Goal: Transaction & Acquisition: Purchase product/service

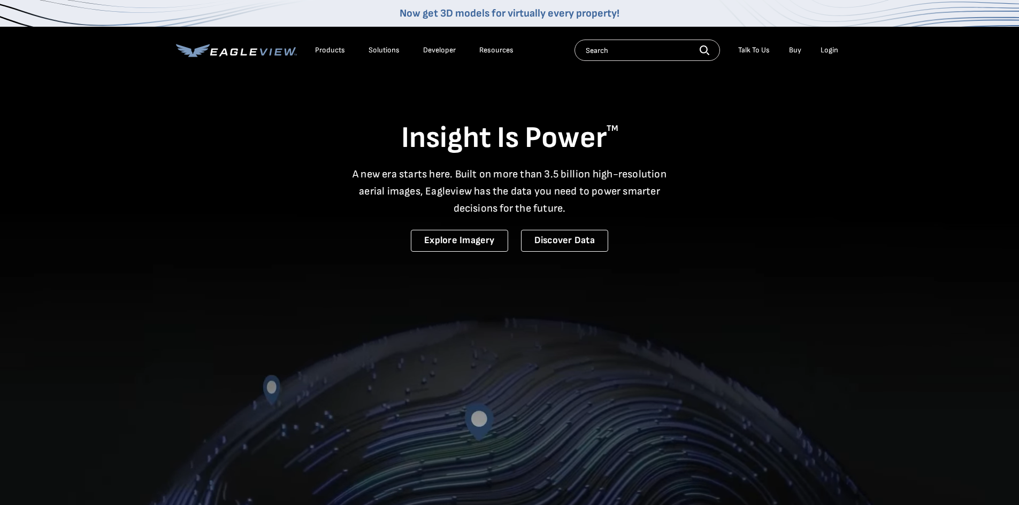
click at [830, 52] on div "Login" at bounding box center [829, 50] width 18 height 10
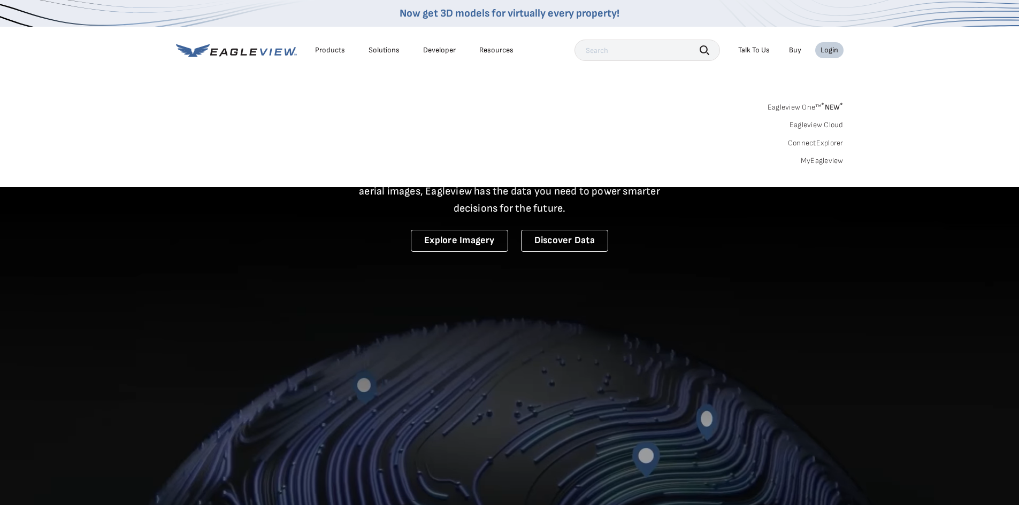
click at [823, 160] on link "MyEagleview" at bounding box center [822, 161] width 43 height 10
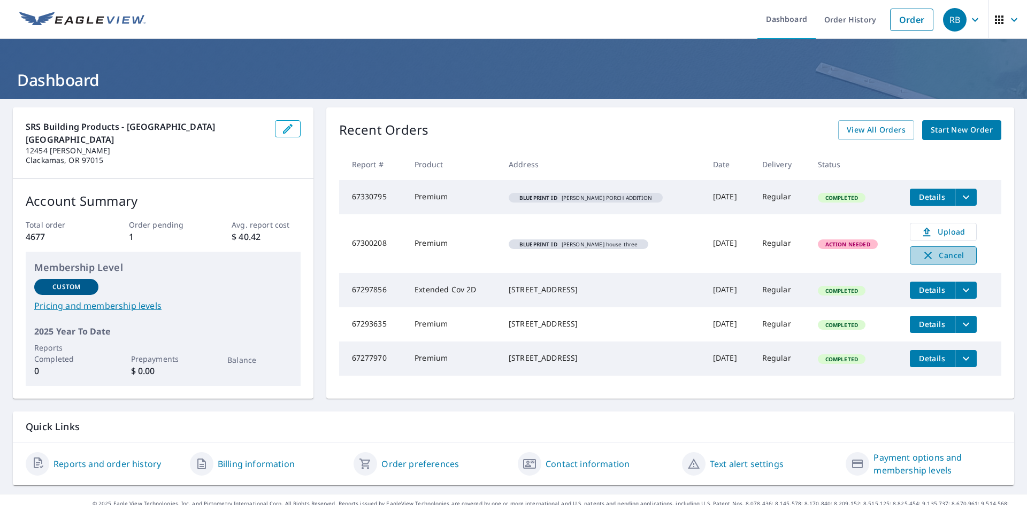
click at [932, 257] on span "Cancel" at bounding box center [943, 255] width 44 height 13
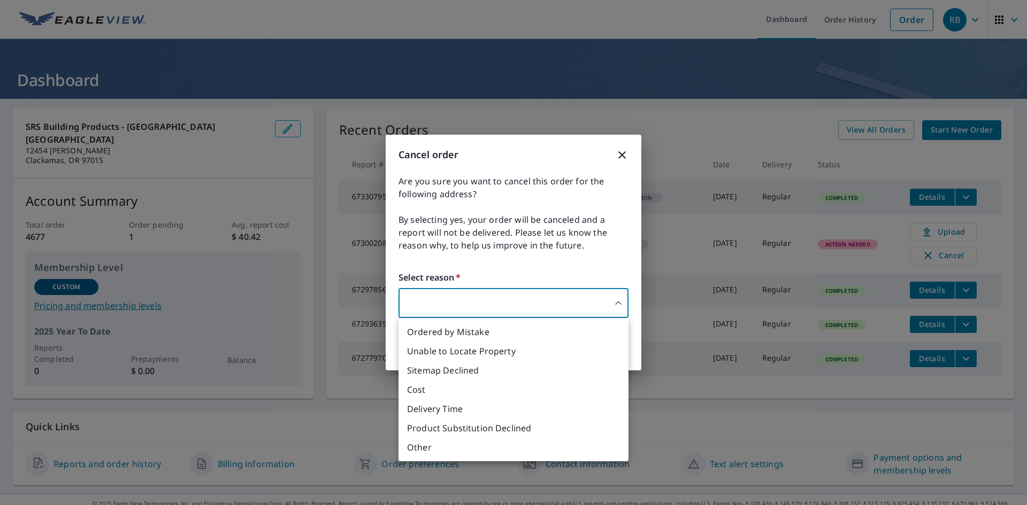
click at [550, 299] on body "RB RB Dashboard Order History Order RB Dashboard SRS Building Products - [GEOGR…" at bounding box center [513, 252] width 1027 height 505
click at [524, 329] on li "Ordered by Mistake" at bounding box center [513, 332] width 230 height 19
type input "30"
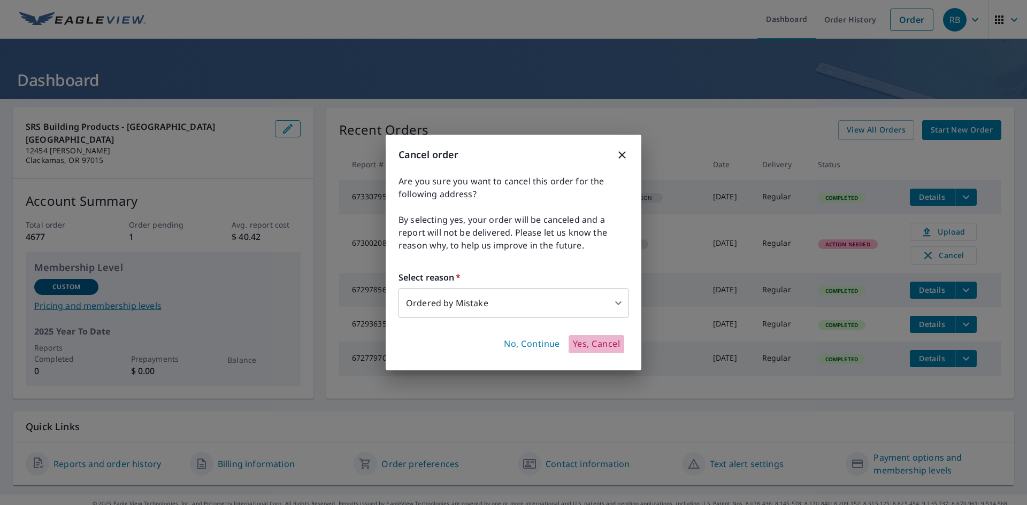
click at [581, 343] on span "Yes, Cancel" at bounding box center [596, 345] width 47 height 12
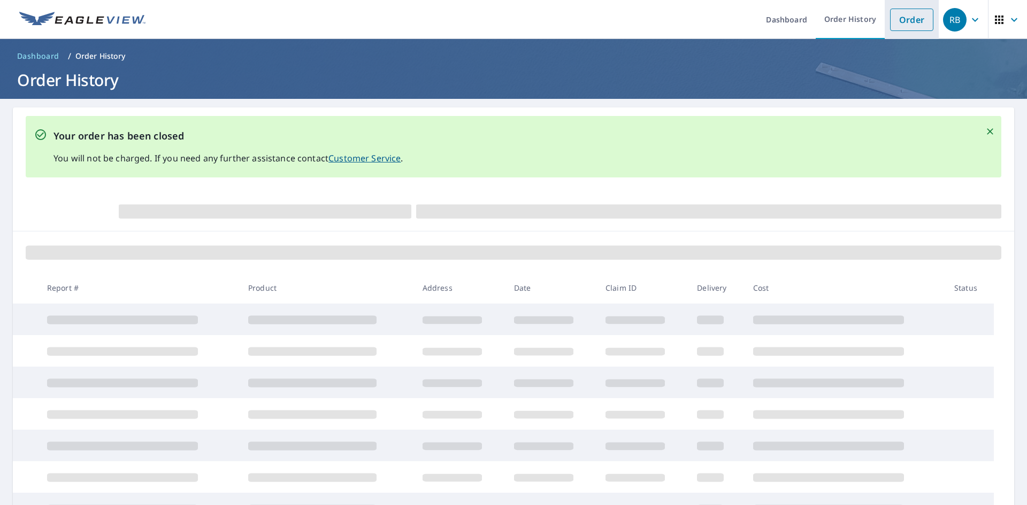
click at [899, 16] on link "Order" at bounding box center [911, 20] width 43 height 22
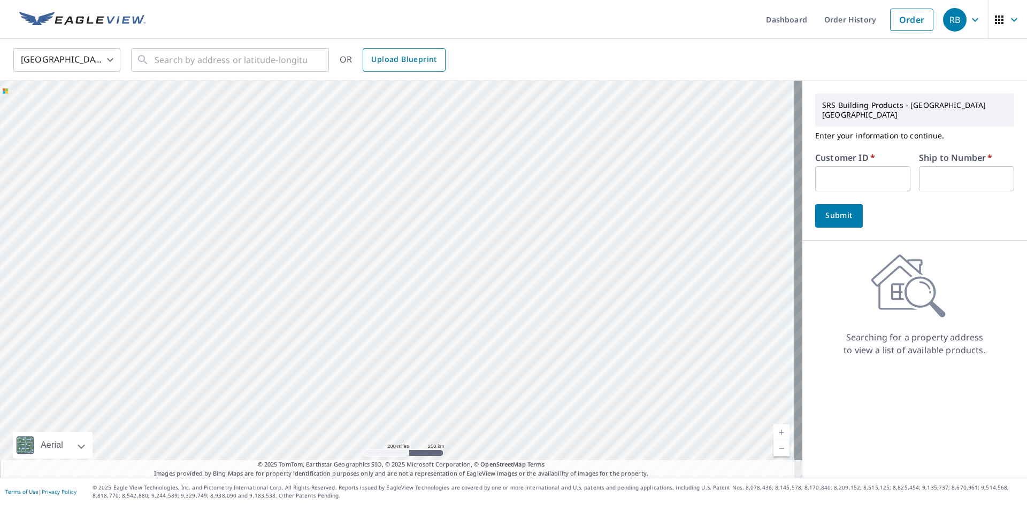
click at [418, 53] on span "Upload Blueprint" at bounding box center [403, 59] width 65 height 13
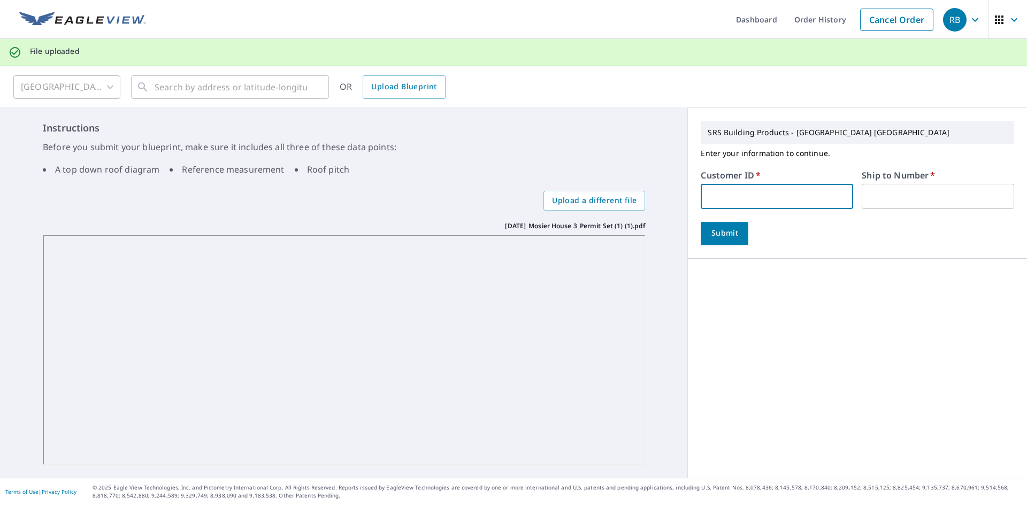
click at [751, 189] on input "text" at bounding box center [777, 196] width 152 height 25
paste input "S037345"
type input "S037345"
click at [868, 199] on input "text" at bounding box center [938, 196] width 152 height 25
type input "1"
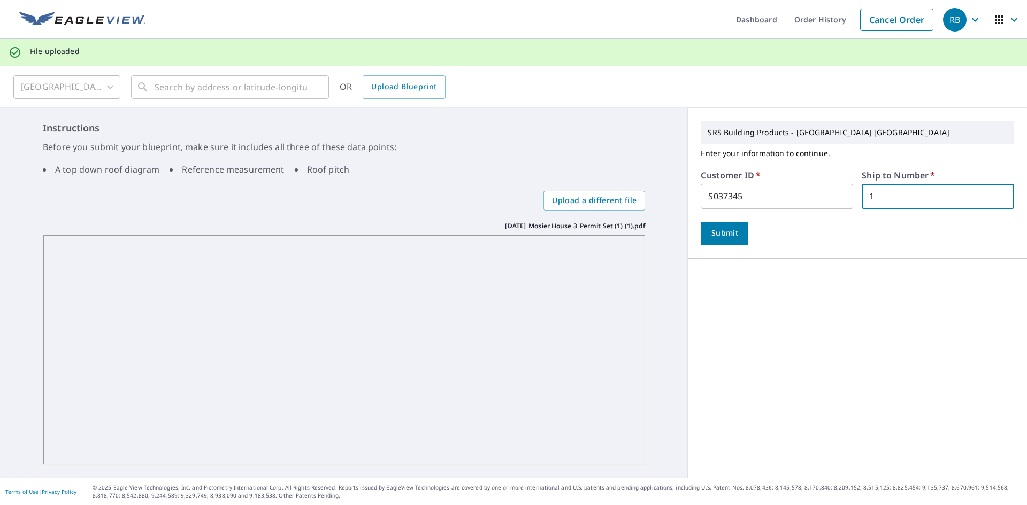
click at [701, 222] on button "Submit" at bounding box center [725, 234] width 48 height 24
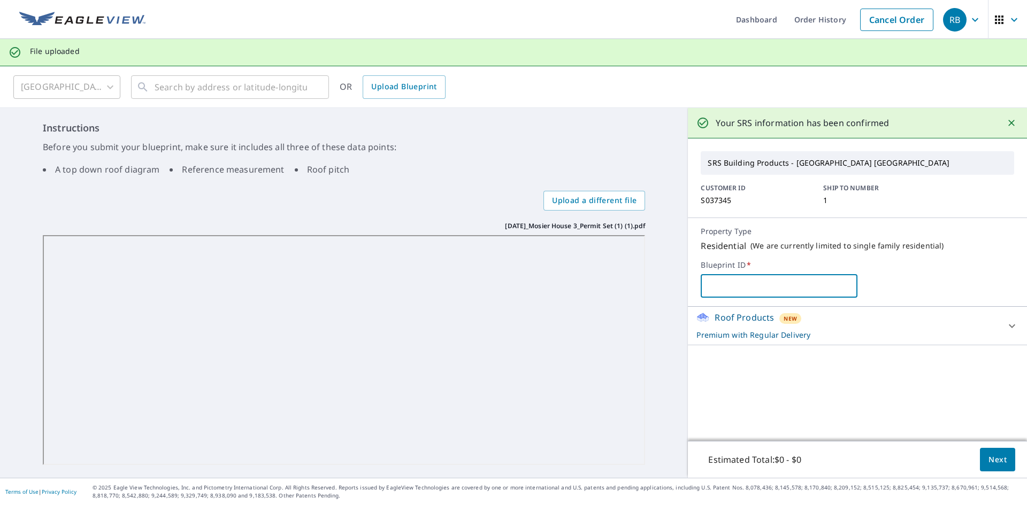
click at [822, 293] on input "text" at bounding box center [779, 286] width 157 height 30
type input "[PERSON_NAME] house three"
click at [823, 326] on div "Roof Products New Premium with Regular Delivery" at bounding box center [847, 325] width 303 height 29
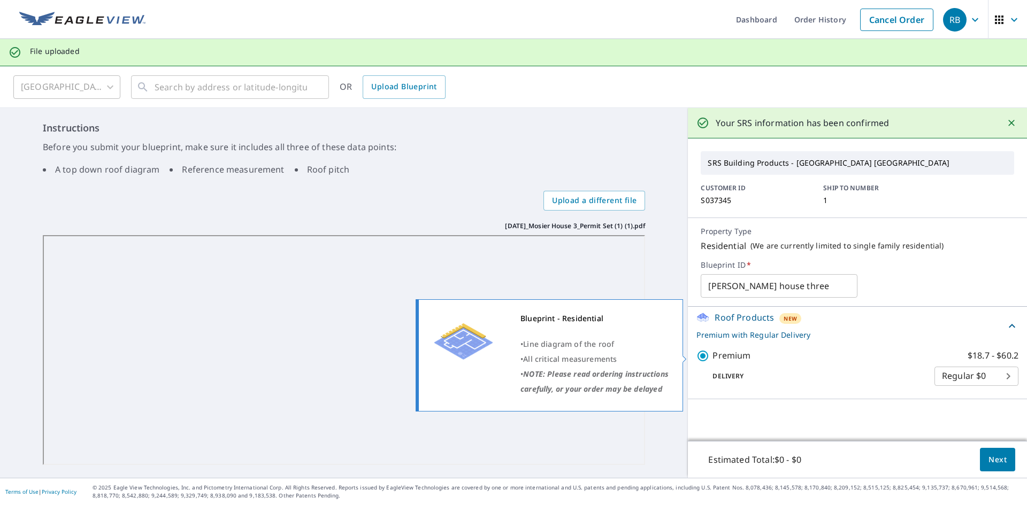
click at [725, 357] on p "Premium" at bounding box center [731, 355] width 38 height 13
click at [712, 357] on input "Premium $18.7 - $60.2" at bounding box center [704, 356] width 16 height 13
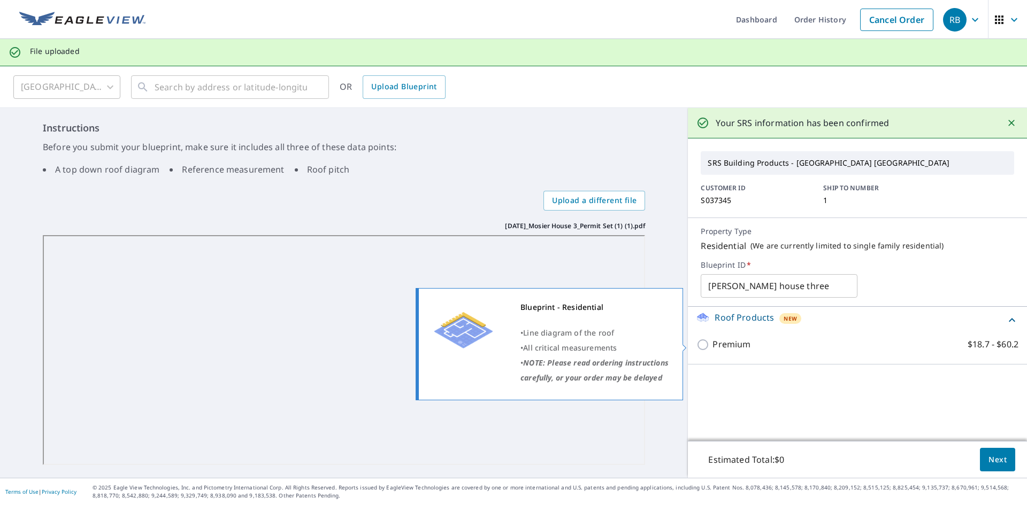
click at [723, 344] on p "Premium" at bounding box center [731, 344] width 38 height 13
click at [712, 344] on input "Premium $18.7 - $60.2" at bounding box center [704, 345] width 16 height 13
checkbox input "true"
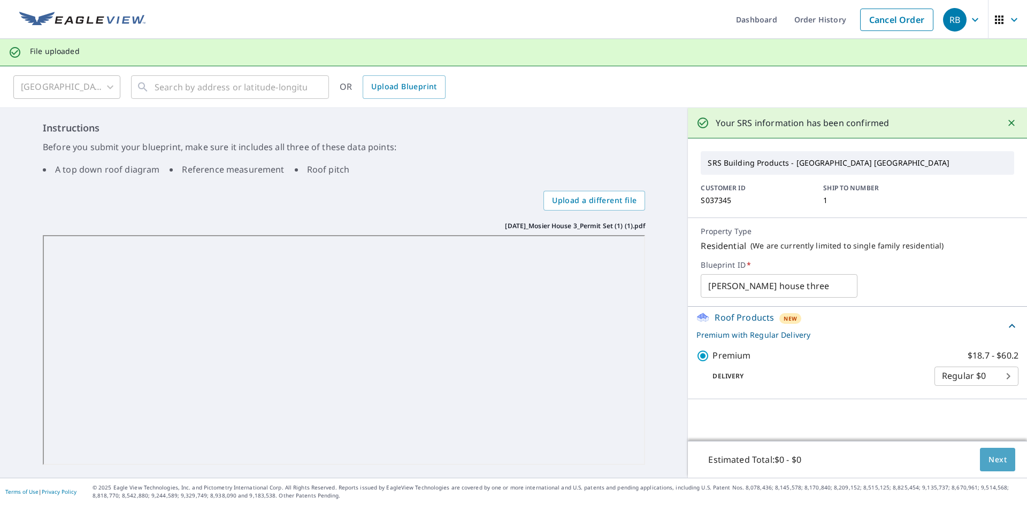
click at [990, 458] on span "Next" at bounding box center [997, 460] width 18 height 13
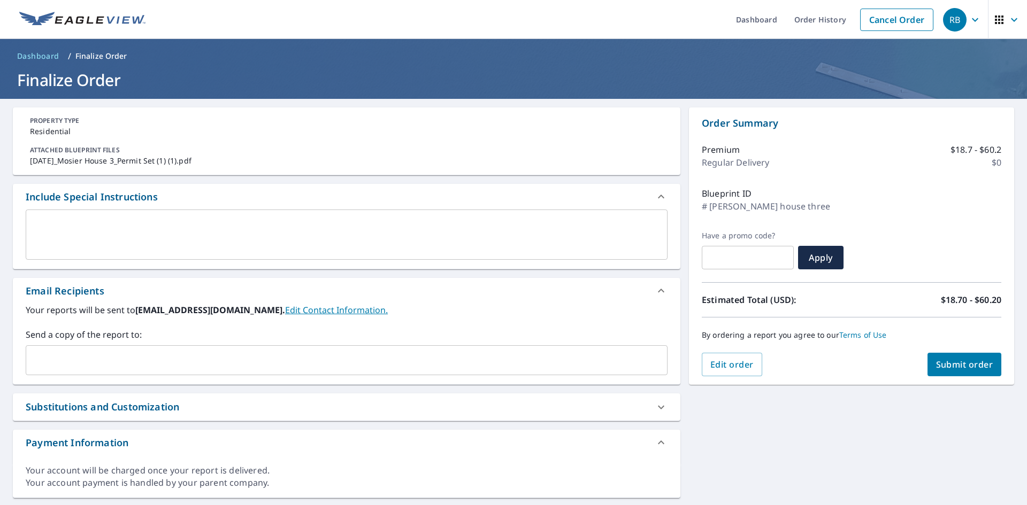
click at [168, 219] on div "x ​" at bounding box center [347, 235] width 642 height 50
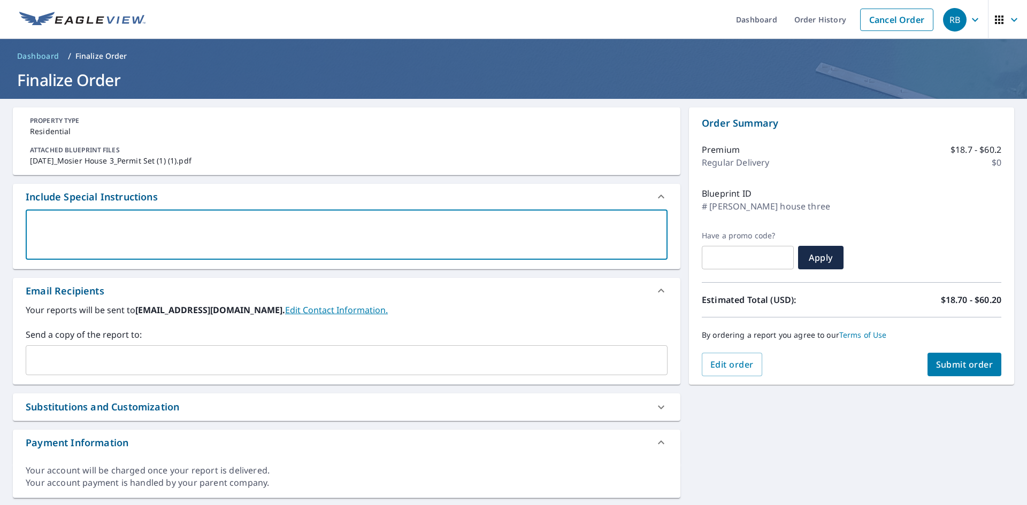
type textarea "t"
type textarea "x"
type textarea "th"
type textarea "x"
type textarea "thi"
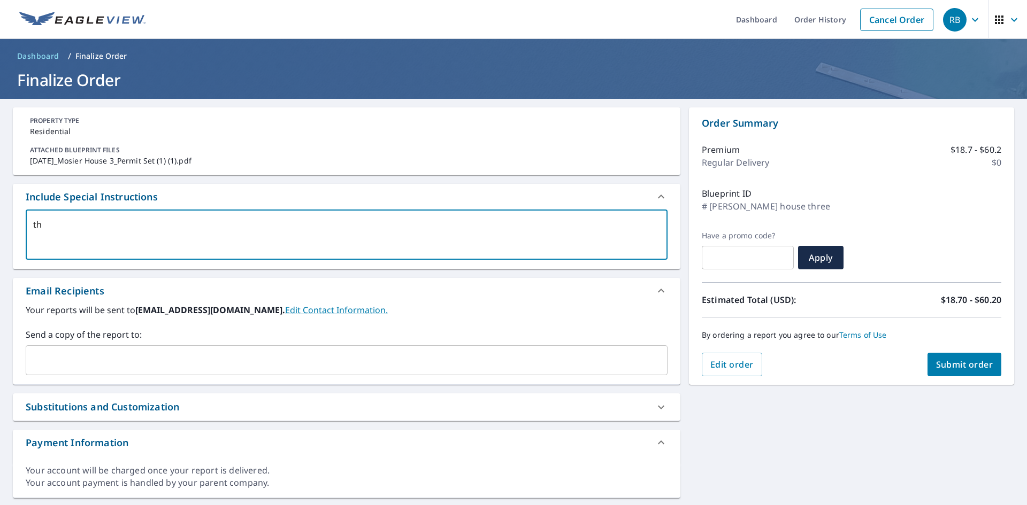
type textarea "x"
type textarea "this"
type textarea "x"
type textarea "this"
type textarea "x"
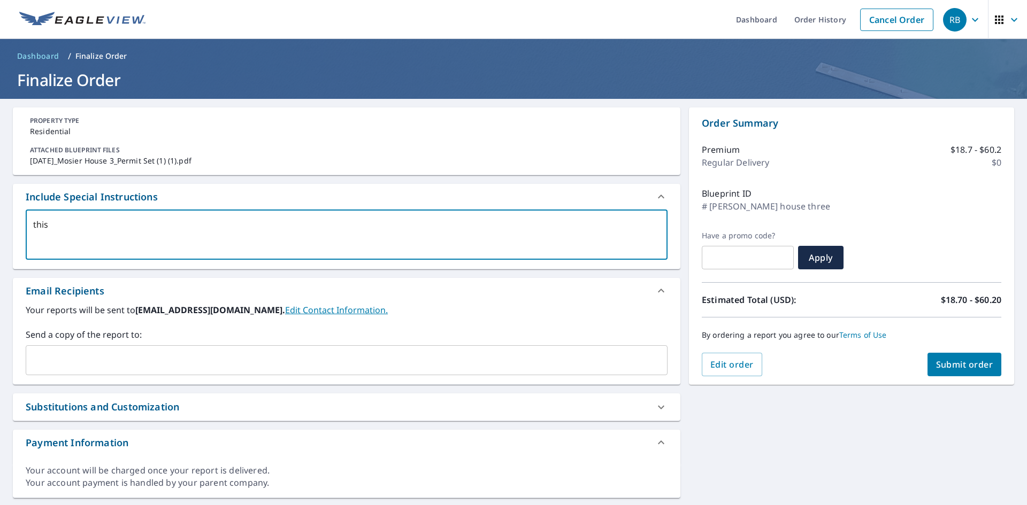
type textarea "this i"
type textarea "x"
type textarea "this is"
type textarea "x"
type textarea "this is"
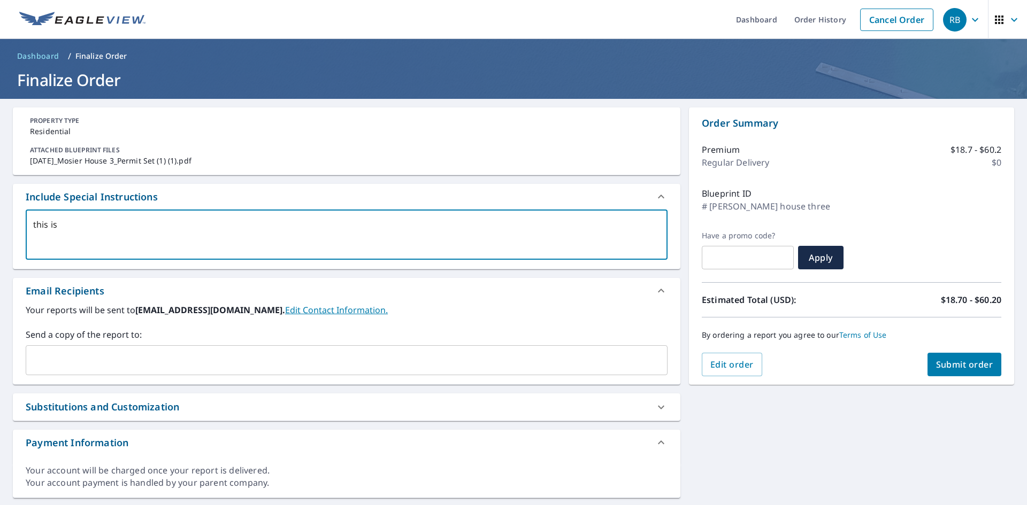
type textarea "x"
type textarea "this is a"
type textarea "x"
type textarea "this is a"
type textarea "x"
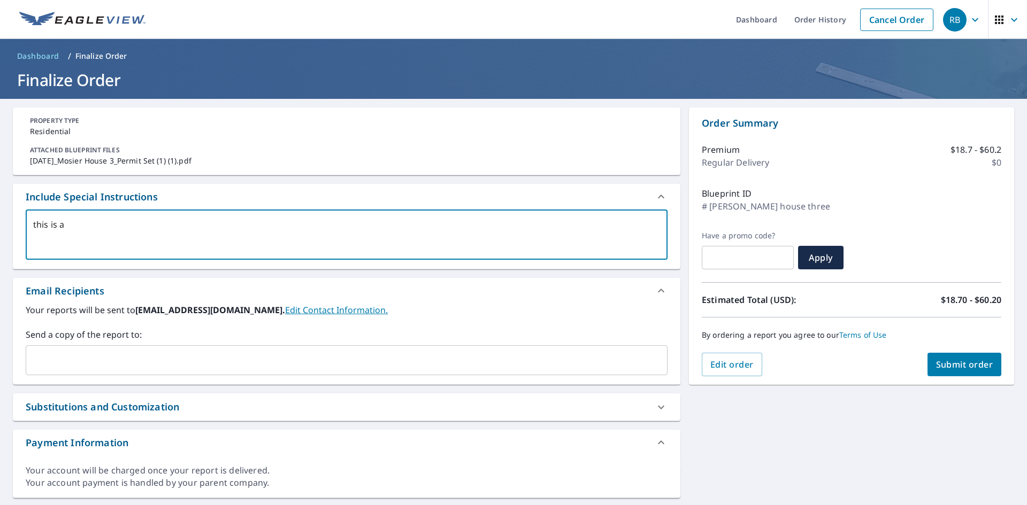
type textarea "this is a f"
type textarea "x"
type textarea "this is a fl"
type textarea "x"
type textarea "this is a fla"
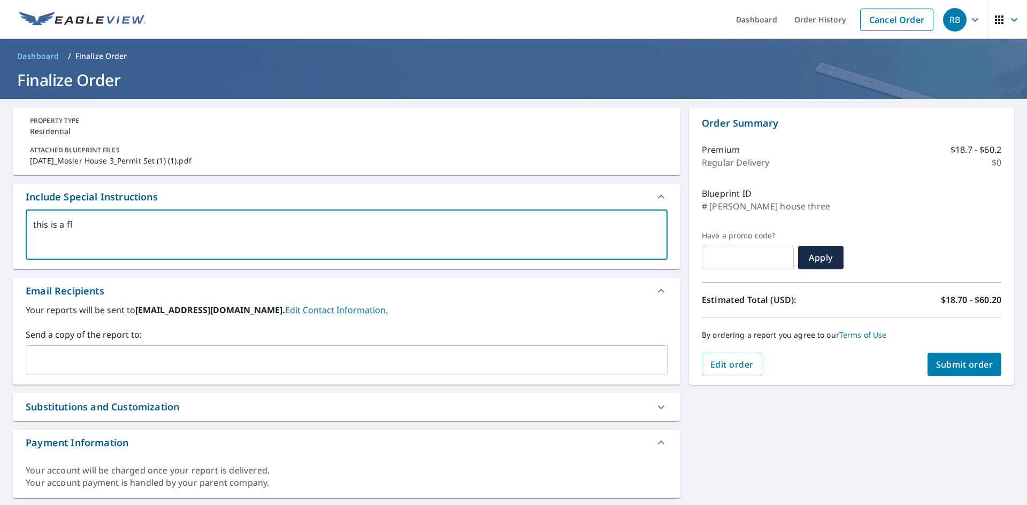
type textarea "x"
type textarea "this is a flas"
type textarea "x"
type textarea "this is a fla"
type textarea "x"
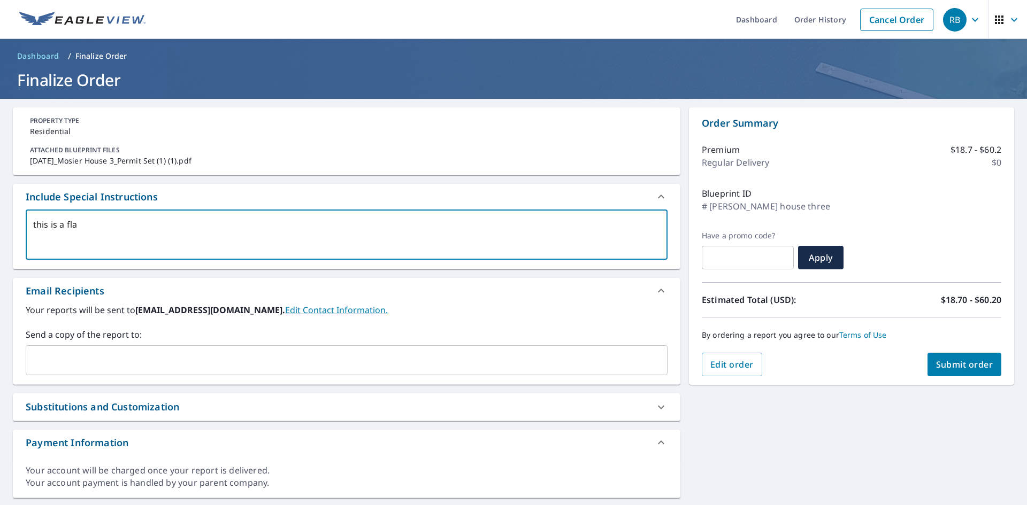
type textarea "this is a flat"
type textarea "x"
type textarea "this is a flat"
type textarea "x"
type textarea "this is a flat c"
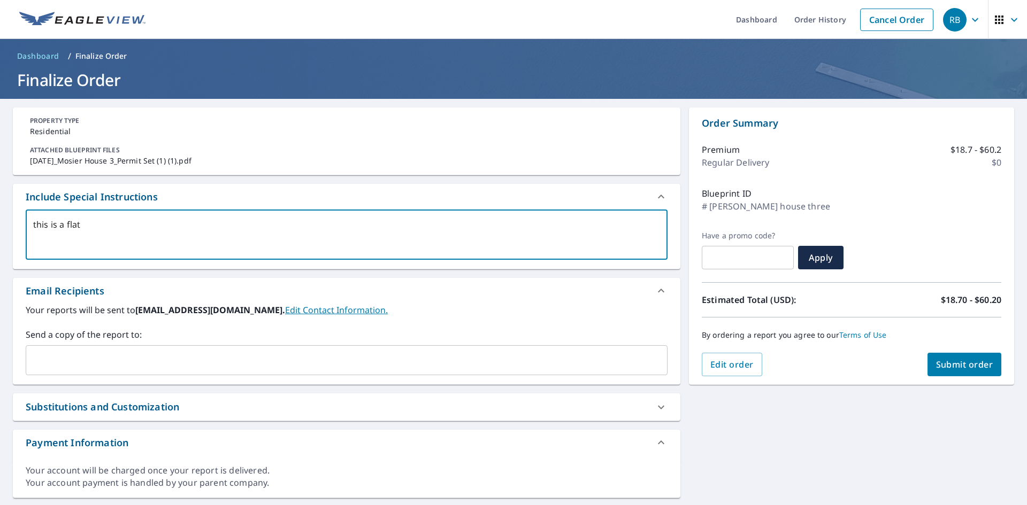
type textarea "x"
type textarea "this is a flat co"
type textarea "x"
type textarea "this is a flat com"
type textarea "x"
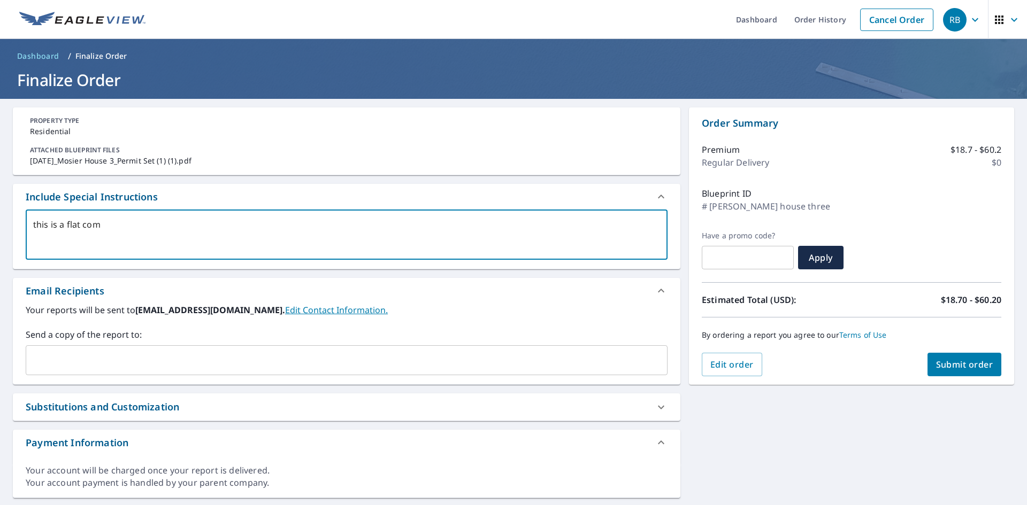
type textarea "this is a flat comm"
type textarea "x"
type textarea "this is a flat commc"
type textarea "x"
type textarea "this is a flat commci"
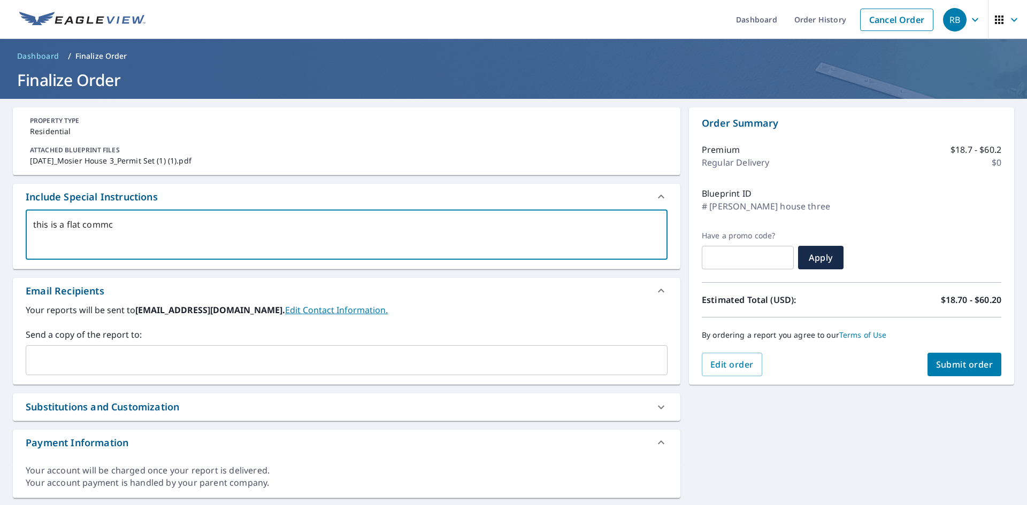
type textarea "x"
type textarea "this is a flat commcia"
type textarea "x"
type textarea "this is a flat commcial"
type textarea "x"
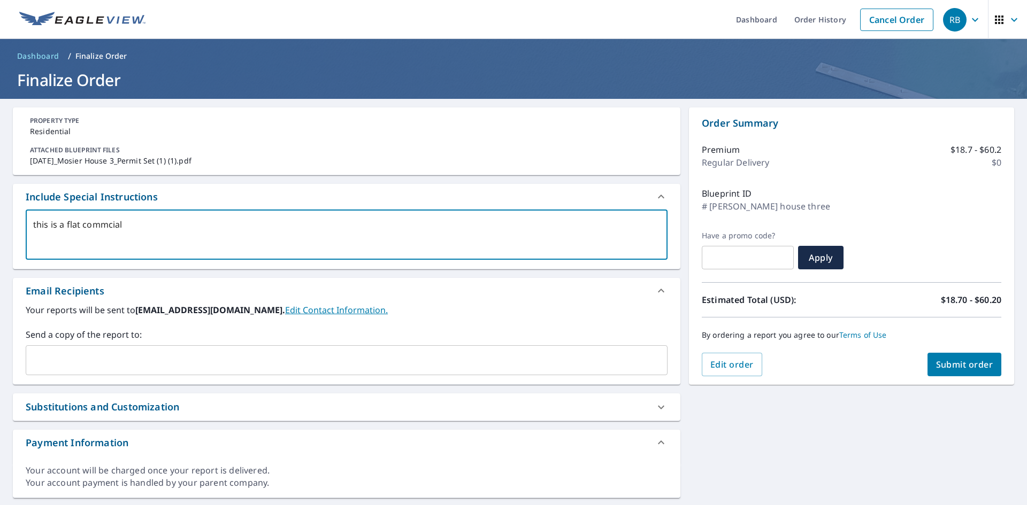
type textarea "this is a flat commcial"
type textarea "x"
type textarea "this is a flat commcial"
type textarea "x"
type textarea "this is a flat commcia"
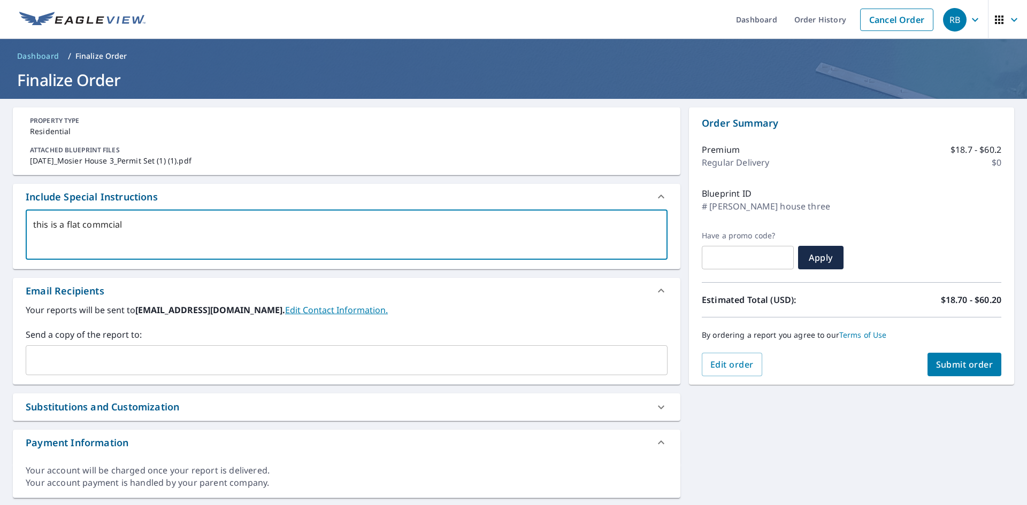
type textarea "x"
type textarea "this is a flat commci"
type textarea "x"
type textarea "this is a flat commc"
type textarea "x"
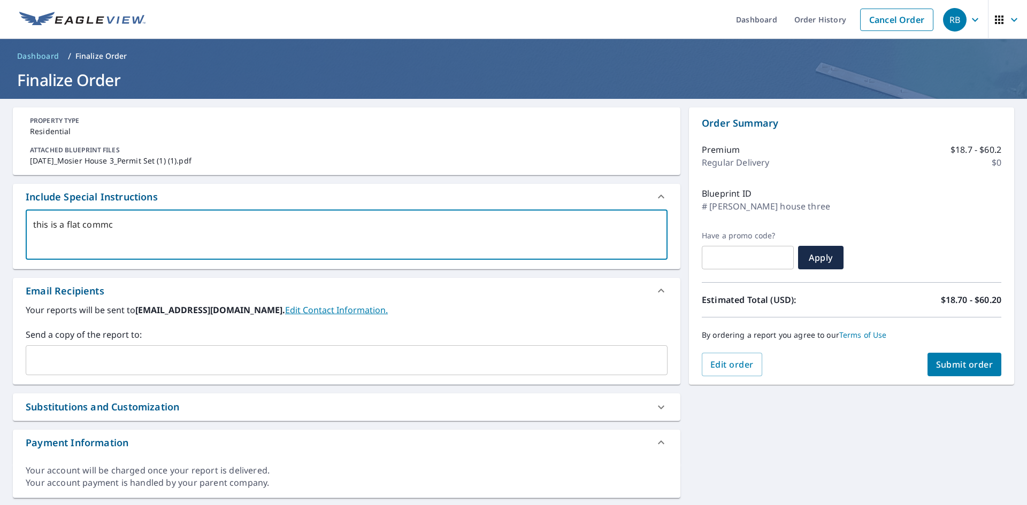
type textarea "this is a flat comm"
type textarea "x"
type textarea "this is a flat comme"
type textarea "x"
type textarea "this is a flat commer"
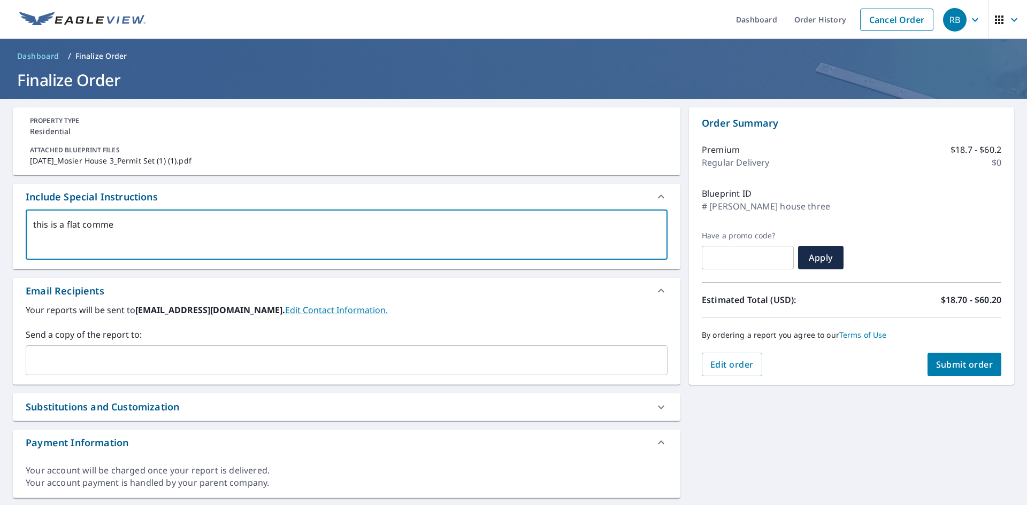
type textarea "x"
type textarea "this is a flat commerc"
type textarea "x"
type textarea "this is a flat commerci"
type textarea "x"
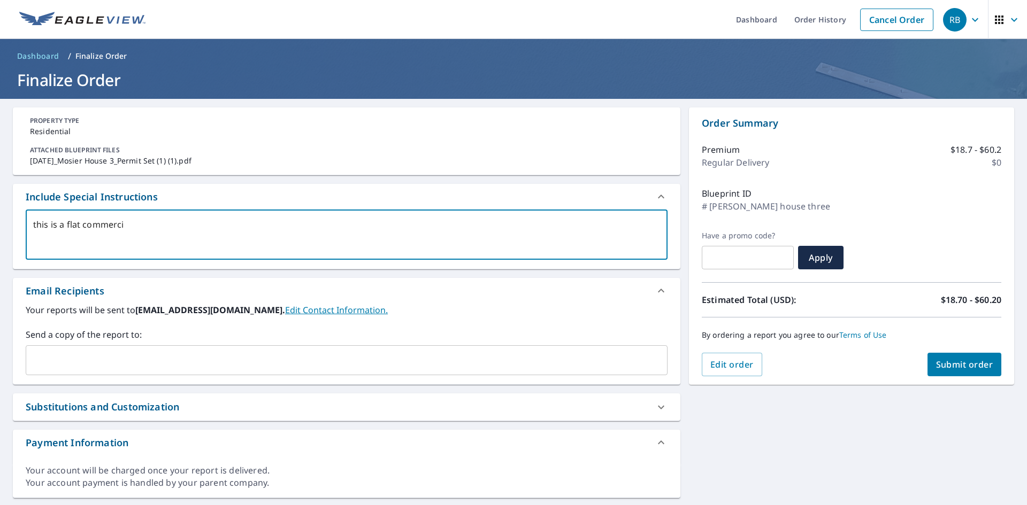
type textarea "this is a flat commercia"
type textarea "x"
type textarea "this is a flat commercial"
type textarea "x"
type textarea "this is a flat commercial"
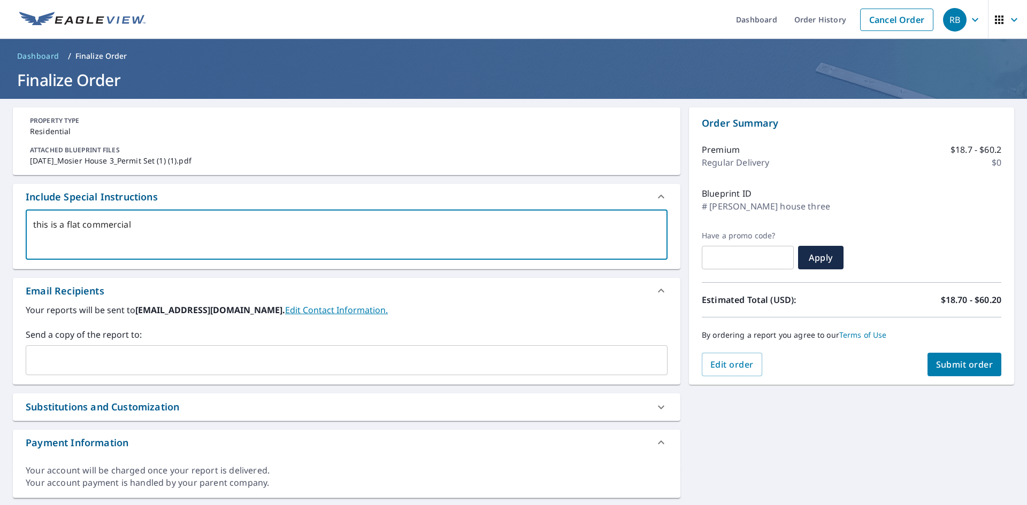
type textarea "x"
type textarea "this is a flat commercial r"
type textarea "x"
type textarea "this is a flat commercial ro"
type textarea "x"
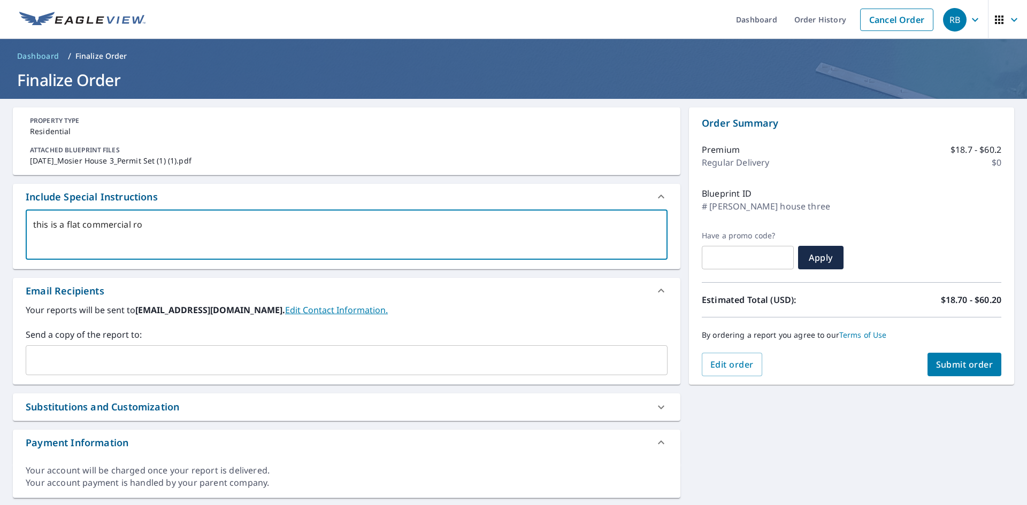
type textarea "this is a flat commercial roo"
type textarea "x"
type textarea "this is a flat commercial roof"
type textarea "x"
type textarea "this is a flat commercial roof"
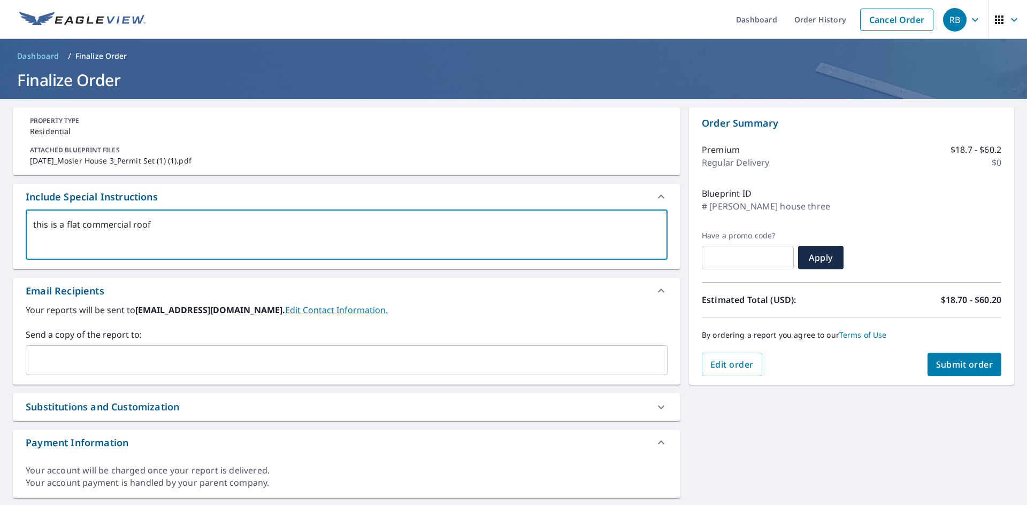
type textarea "x"
type textarea "this is a flat commercial roof ("
type textarea "x"
type textarea "this is a flat commercial roof (t"
type textarea "x"
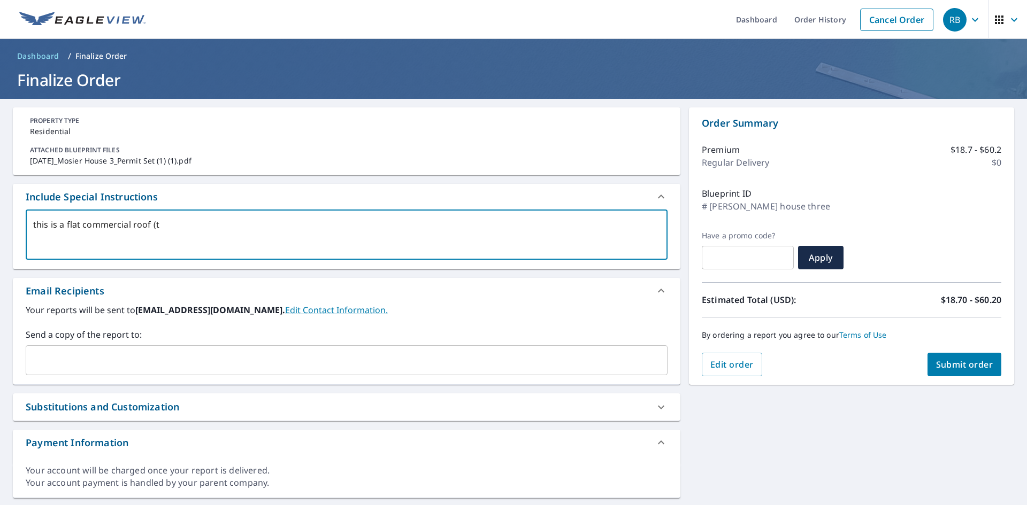
type textarea "this is a flat commercial roof (tp"
type textarea "x"
type textarea "this is a flat commercial roof (tpo"
type textarea "x"
type textarea "this is a flat commercial roof (tpo)"
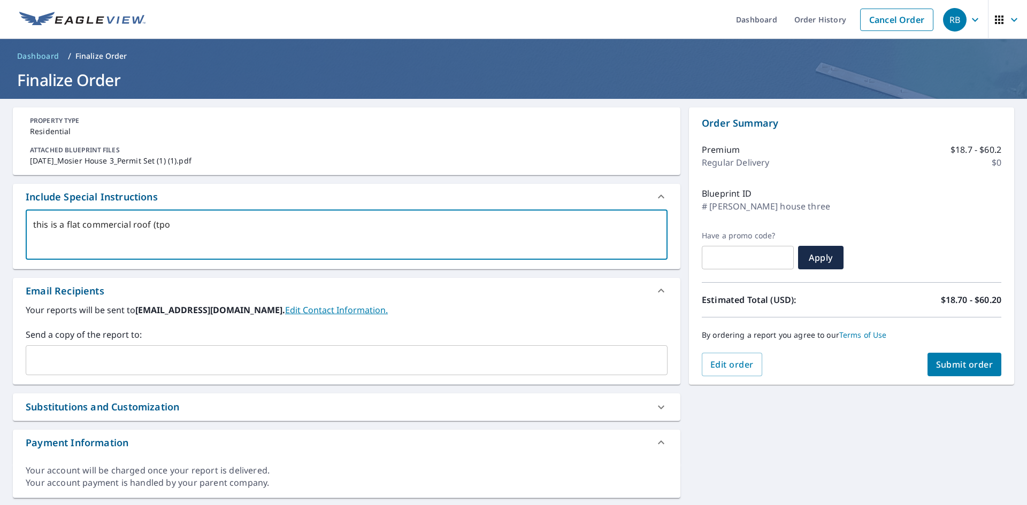
type textarea "x"
type textarea "this is a flat commercial roof (tpo)."
type textarea "x"
type textarea "this is a flat commercial roof (tpo)."
type textarea "x"
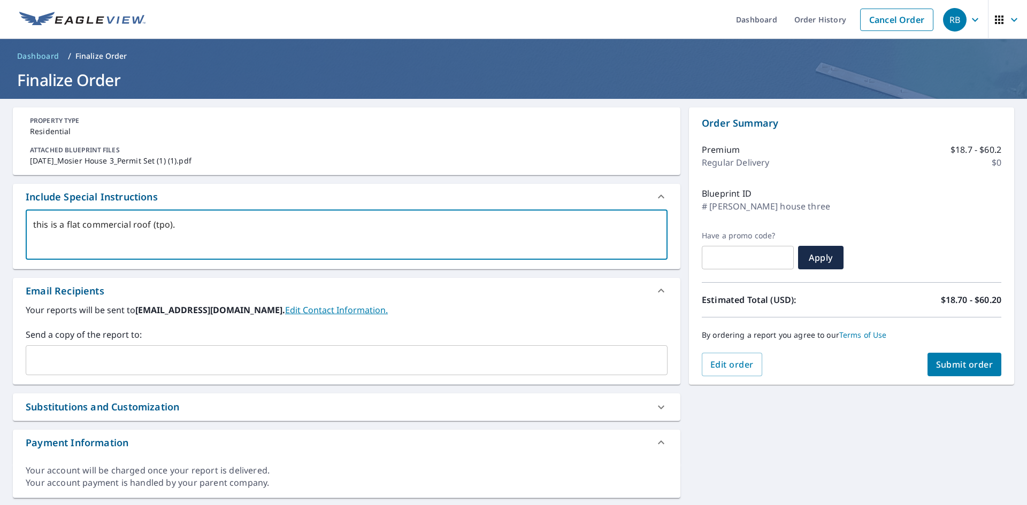
type textarea "this is a flat commercial roof (tpo). t"
type textarea "x"
type textarea "this is a flat commercial roof (tpo). th"
type textarea "x"
type textarea "this is a flat commercial roof (tpo). the"
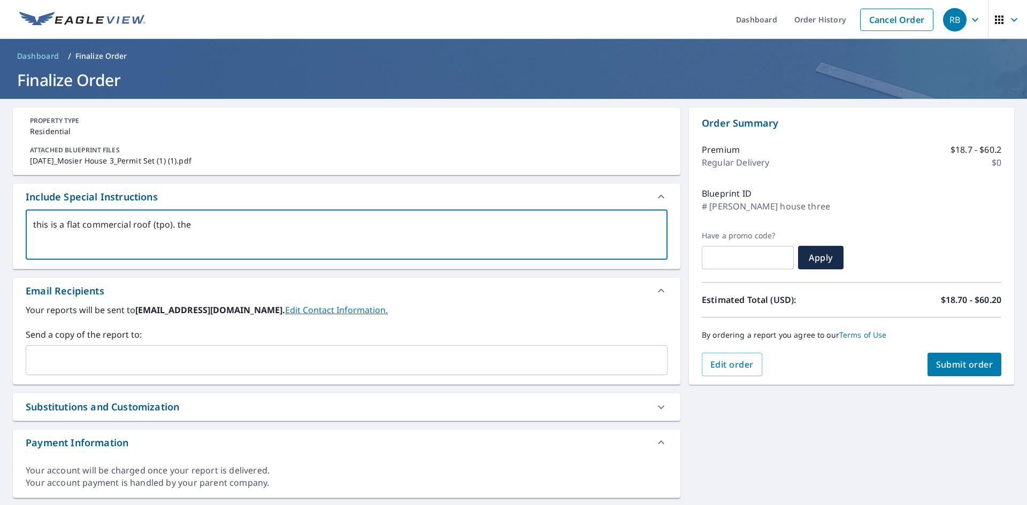
type textarea "x"
type textarea "this is a flat commercial roof (tpo). ther"
type textarea "x"
type textarea "this is a flat commercial roof (tpo). there"
type textarea "x"
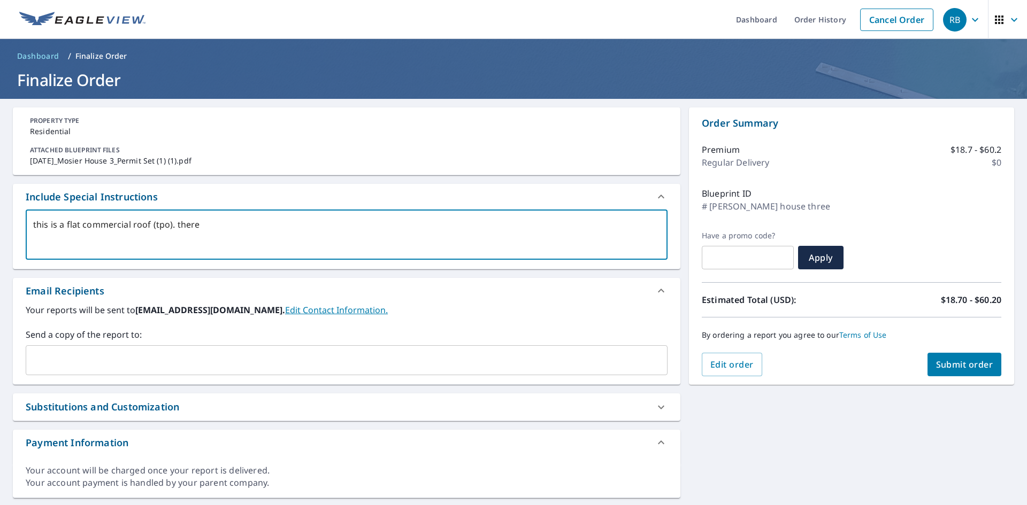
type textarea "this is a flat commercial roof (tpo). there"
type textarea "x"
type textarea "this is a flat commercial roof (tpo). there i"
type textarea "x"
type textarea "this is a flat commercial roof (tpo). there is"
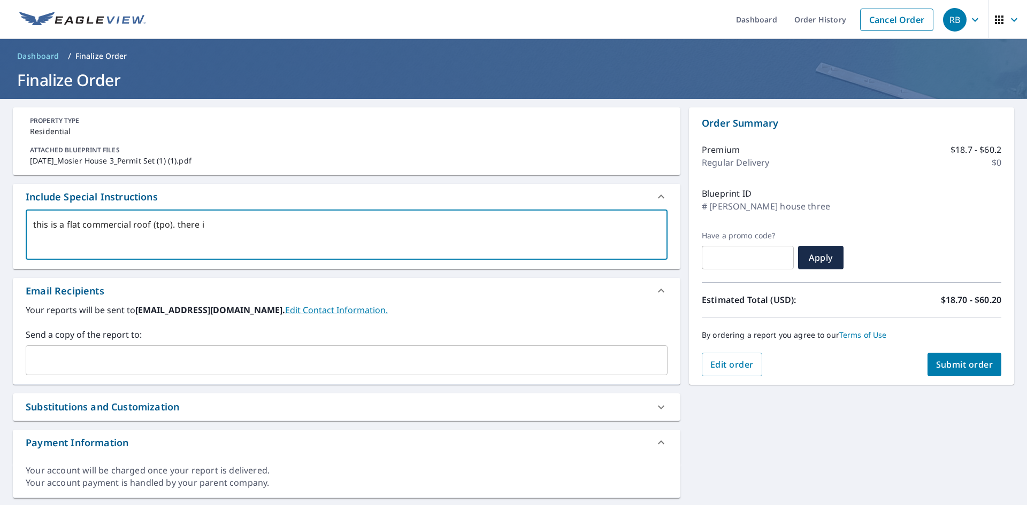
type textarea "x"
type textarea "this is a flat commercial roof (tpo). there is"
type textarea "x"
type textarea "this is a flat commercial roof (tpo). there is s"
type textarea "x"
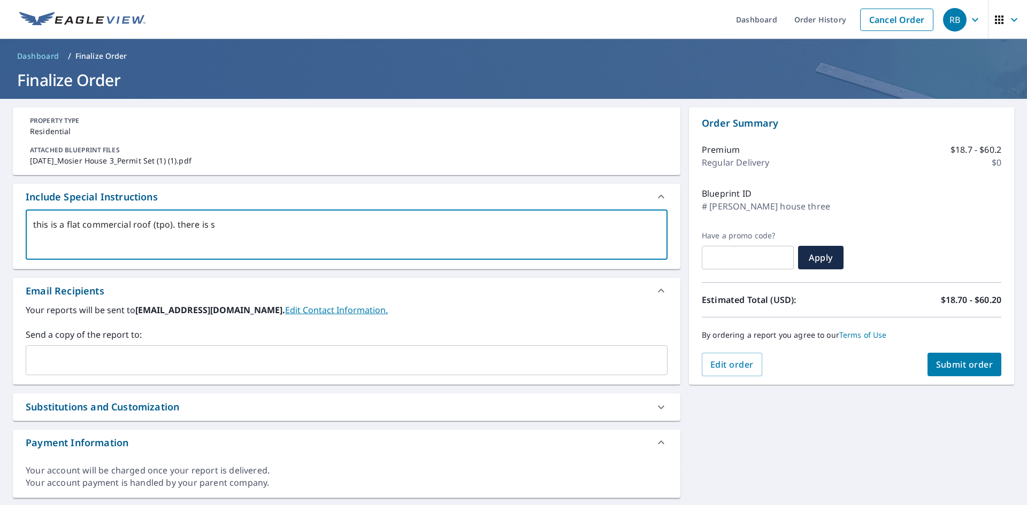
type textarea "this is a flat commercial roof (tpo). there is so"
type textarea "x"
type textarea "this is a flat commercial roof (tpo). there is som"
type textarea "x"
type textarea "this is a flat commercial roof (tpo). there is some"
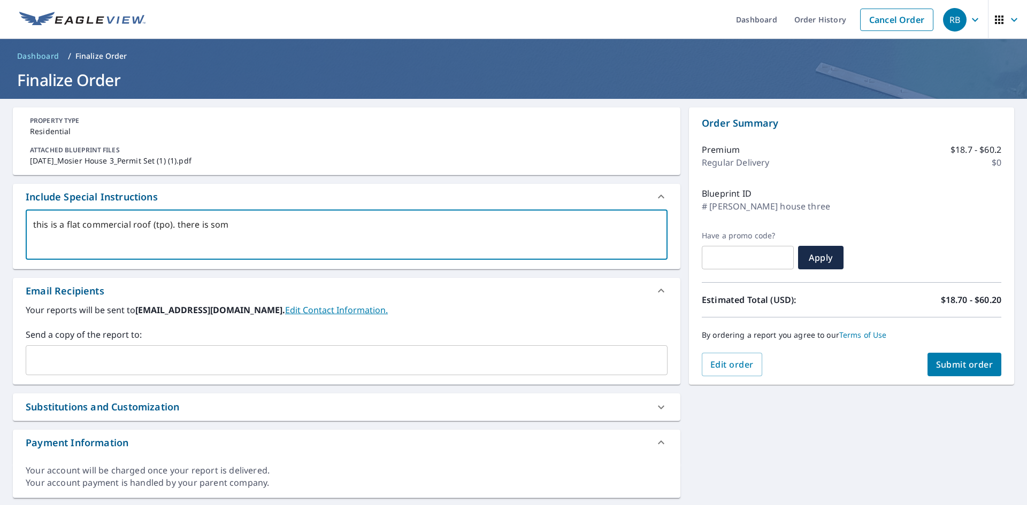
type textarea "x"
type textarea "this is a flat commercial roof (tpo). there is some"
type textarea "x"
type textarea "this is a flat commercial roof (tpo). there is some m"
type textarea "x"
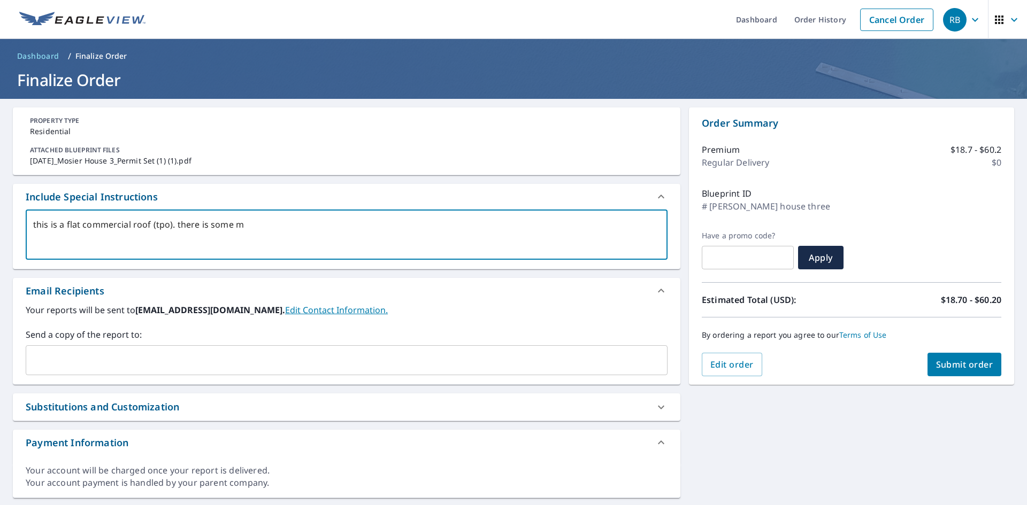
type textarea "this is a flat commercial roof (tpo). there is some me"
type textarea "x"
type textarea "this is a flat commercial roof (tpo). there is some met"
type textarea "x"
type textarea "this is a flat commercial roof (tpo). there is some meta"
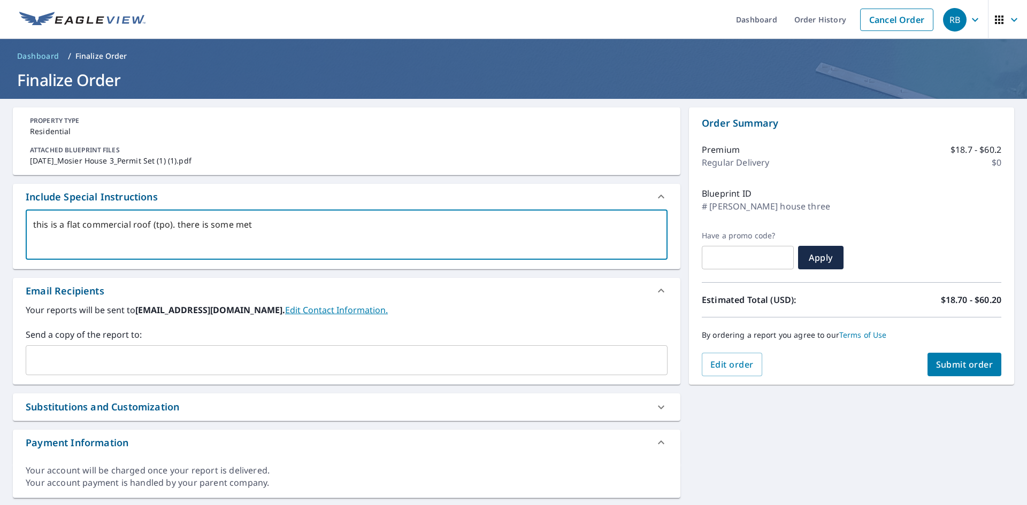
type textarea "x"
type textarea "this is a flat commercial roof (tpo). there is some metal"
type textarea "x"
type textarea "this is a flat commercial roof (tpo). there is some metal"
type textarea "x"
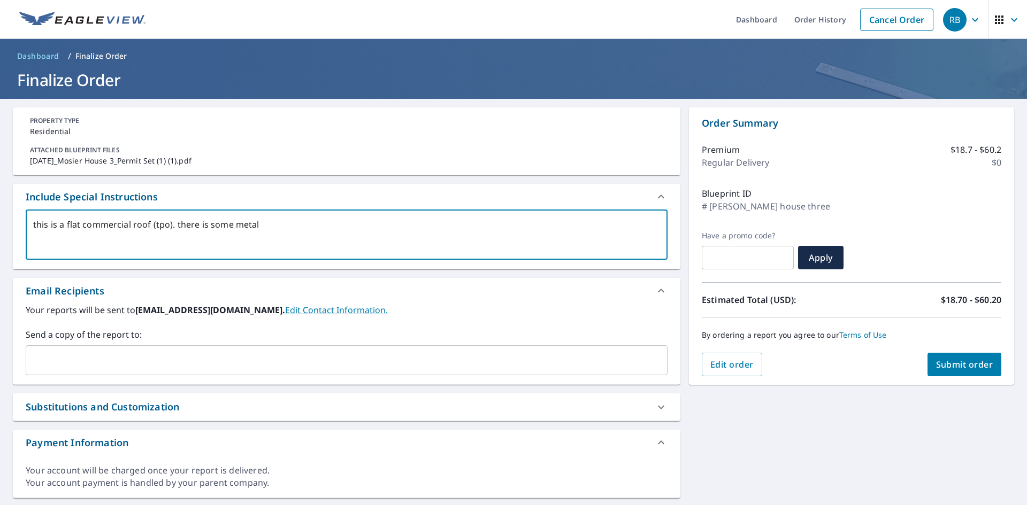
type textarea "this is a flat commercial roof (tpo). there is some metal r"
type textarea "x"
type textarea "this is a flat commercial roof (tpo). there is some metal ro"
type textarea "x"
type textarea "this is a flat commercial roof (tpo). there is some metal roo"
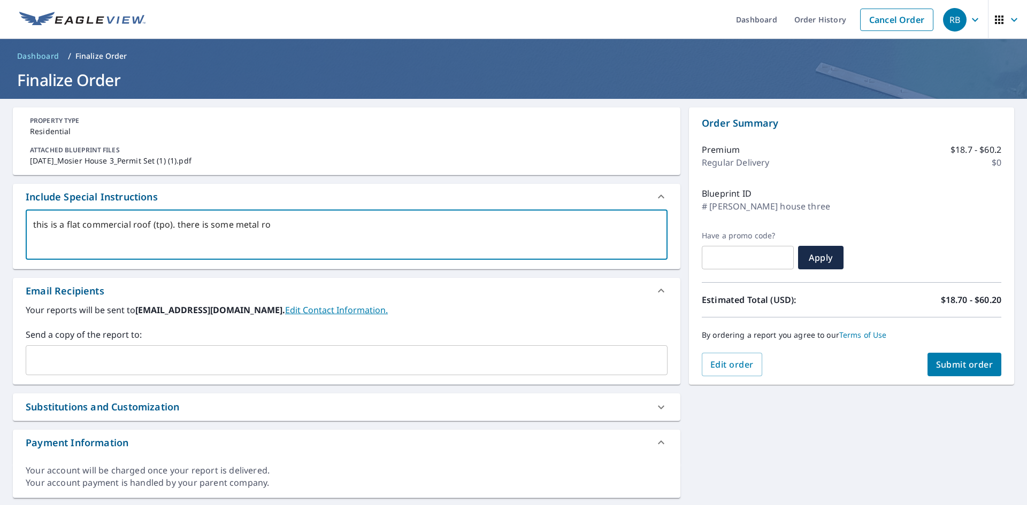
type textarea "x"
type textarea "this is a flat commercial roof (tpo). there is some metal roof"
type textarea "x"
type textarea "this is a flat commercial roof (tpo). there is some metal roofi"
type textarea "x"
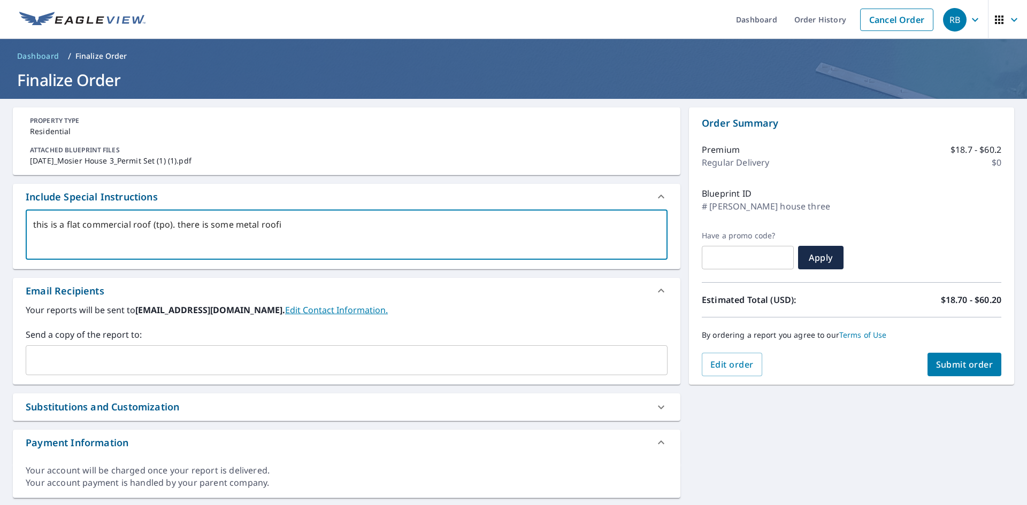
type textarea "this is a flat commercial roof (tpo). there is some metal roofin"
type textarea "x"
type textarea "this is a flat commercial roof (tpo). there is some metal roofing"
type textarea "x"
type textarea "this is a flat commercial roof (tpo). there is some metal roofing"
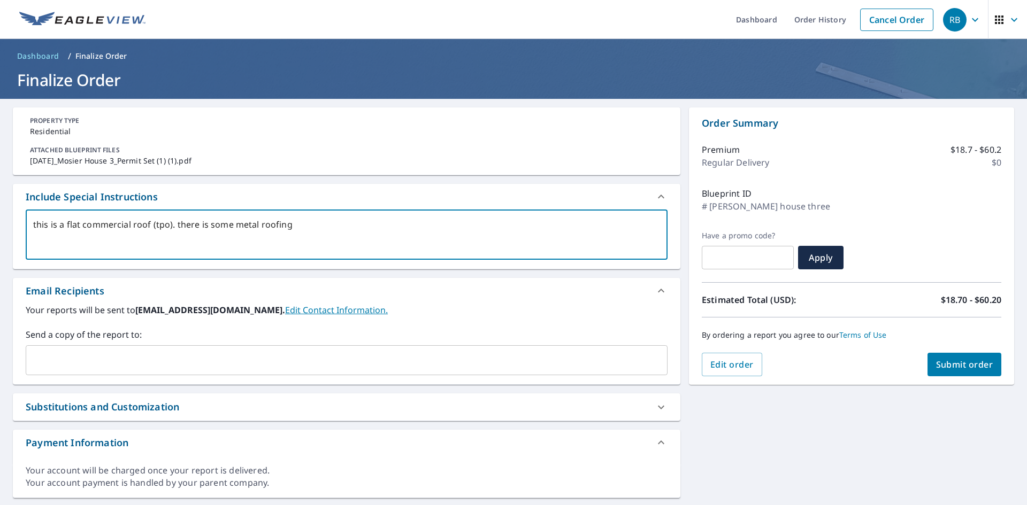
type textarea "x"
type textarea "this is a flat commercial roof (tpo). there is some metal roofing d"
type textarea "x"
type textarea "this is a flat commercial roof (tpo). there is some metal roofing de"
type textarea "x"
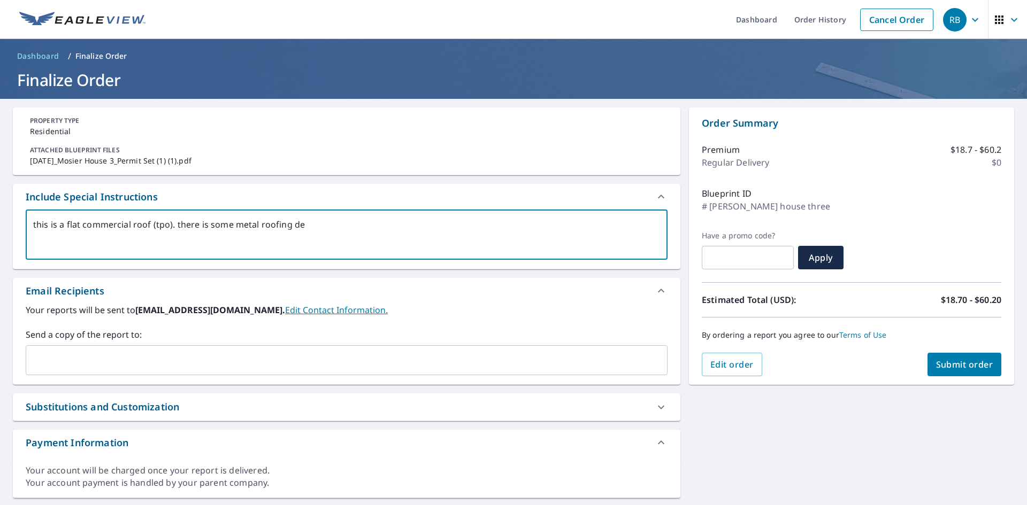
type textarea "this is a flat commercial roof (tpo). there is some metal roofing det"
type textarea "x"
type textarea "this is a flat commercial roof (tpo). there is some metal roofing deta"
type textarea "x"
type textarea "this is a flat commercial roof (tpo). there is some metal roofing detai"
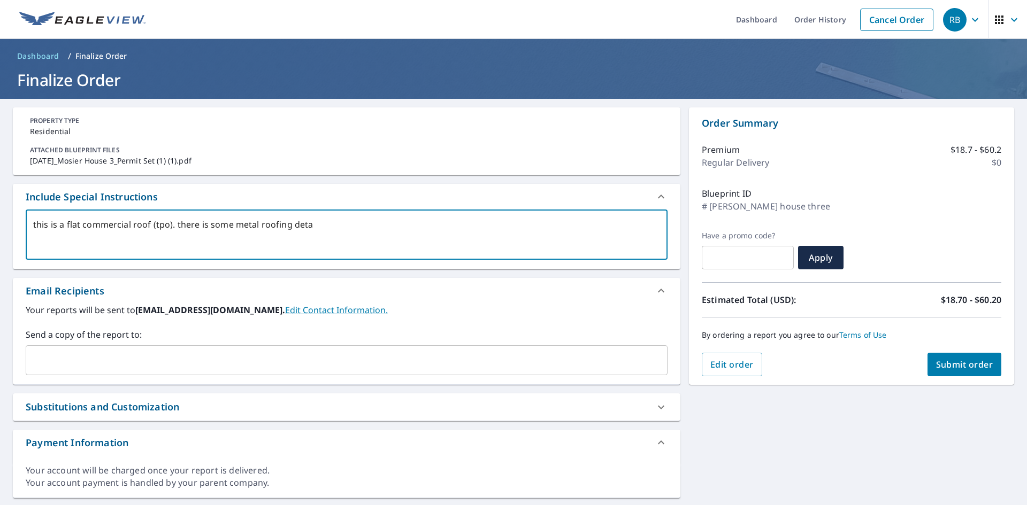
type textarea "x"
type textarea "this is a flat commercial roof (tpo). there is some metal roofing detail"
type textarea "x"
type textarea "this is a flat commercial roof (tpo). there is some metal roofing details"
type textarea "x"
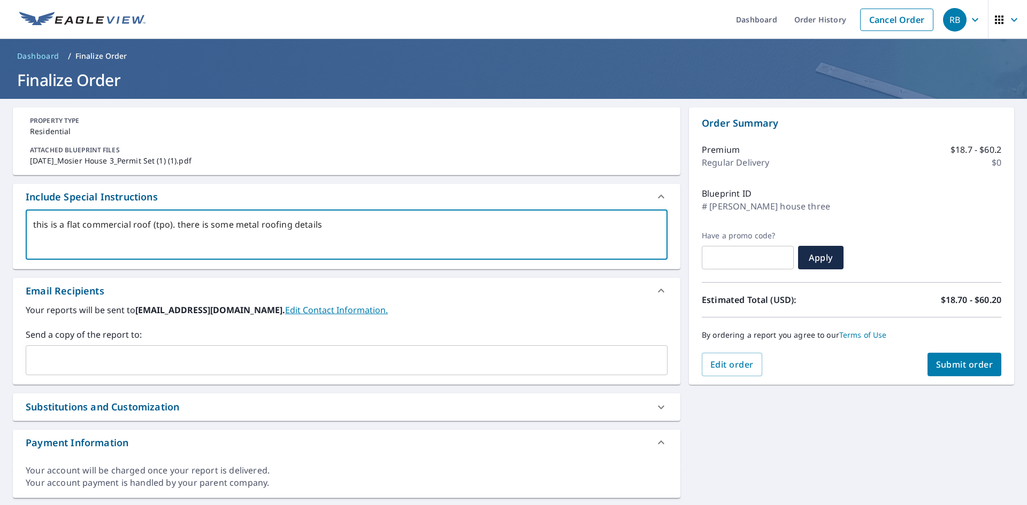
type textarea "this is a flat commercial roof (tpo). there is some metal roofing details"
type textarea "x"
type textarea "this is a flat commercial roof (tpo). there is some metal roofing details a"
type textarea "x"
type textarea "this is a flat commercial roof (tpo). there is some metal roofing details al"
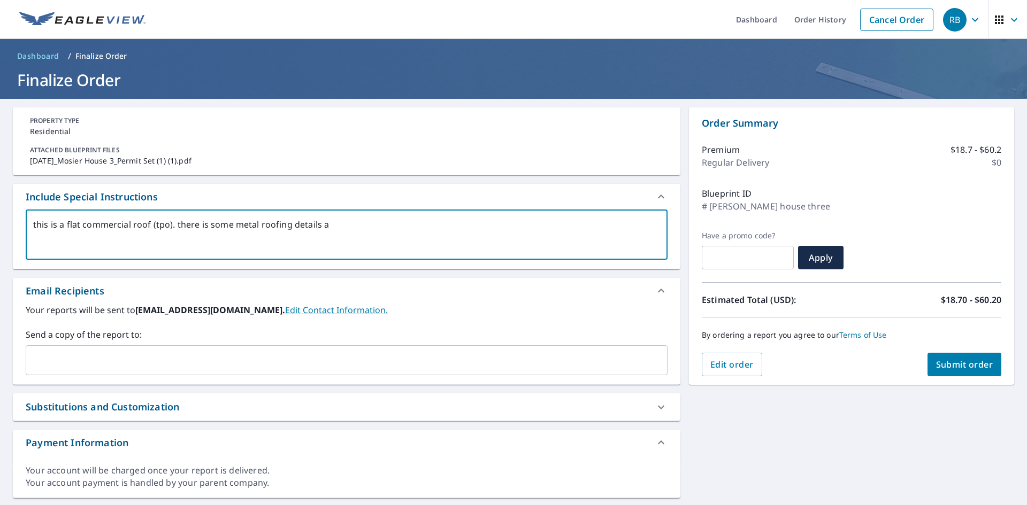
type textarea "x"
type textarea "this is a flat commercial roof (tpo). there is some metal roofing details alo"
type textarea "x"
type textarea "this is a flat commercial roof (tpo). there is some metal roofing details al"
type textarea "x"
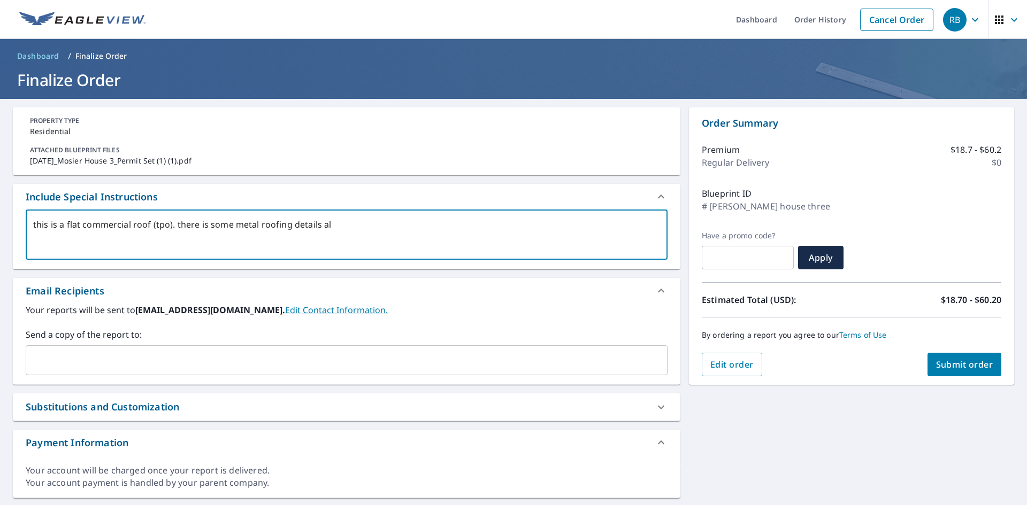
type textarea "this is a flat commercial roof (tpo). there is some metal roofing details a"
type textarea "x"
type textarea "this is a flat commercial roof (tpo). there is some metal roofing details"
type textarea "x"
type textarea "this is a flat commercial roof (tpo). there is some metal roofing details"
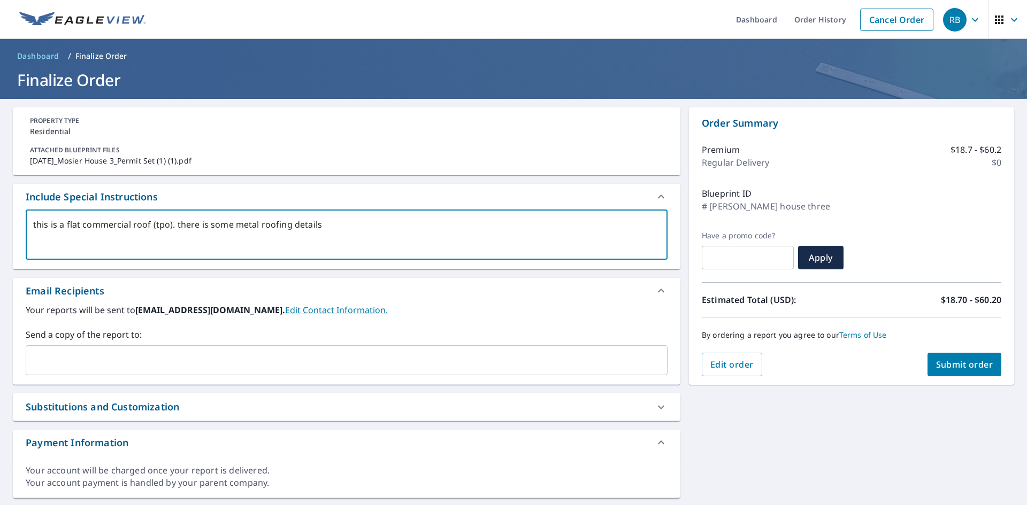
type textarea "x"
type textarea "this is a flat commercial roof (tpo). there is some metal roofing details."
type textarea "x"
type textarea "this is a flat commercial roof (tpo). there is some metal roofing details."
type textarea "x"
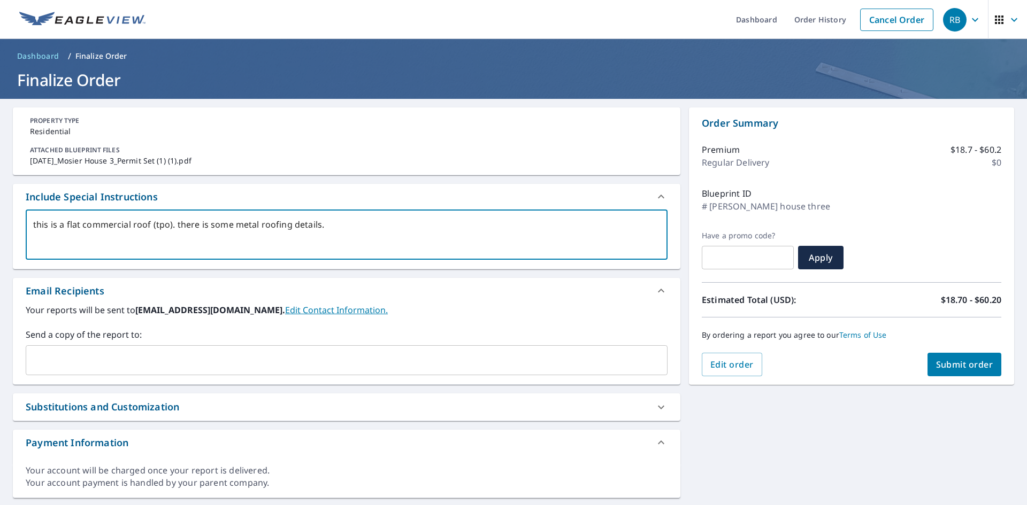
type textarea "this is a flat commercial roof (tpo). there is some metal roofing details."
type textarea "x"
type textarea "this is a flat commercial roof (tpo). there is some metal roofing details"
type textarea "x"
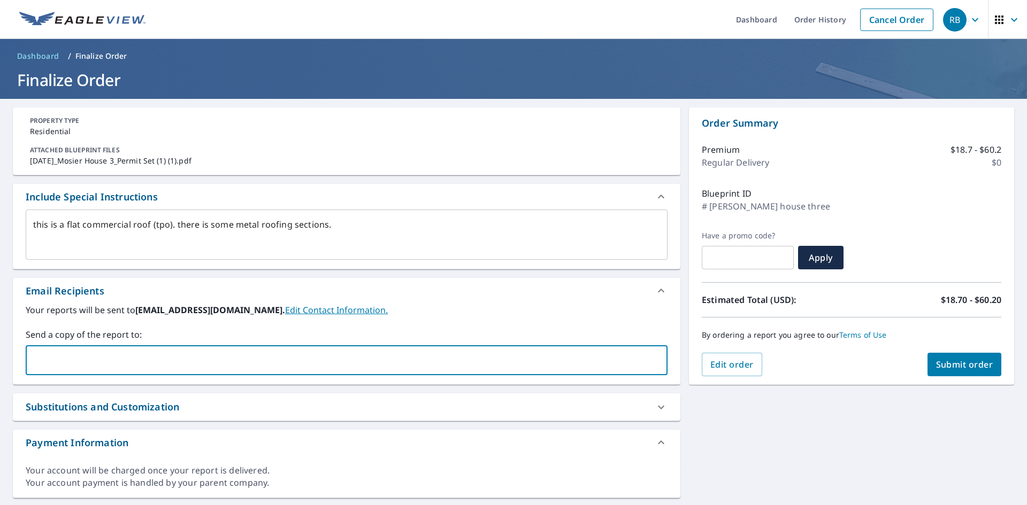
click at [224, 361] on input "text" at bounding box center [338, 360] width 616 height 20
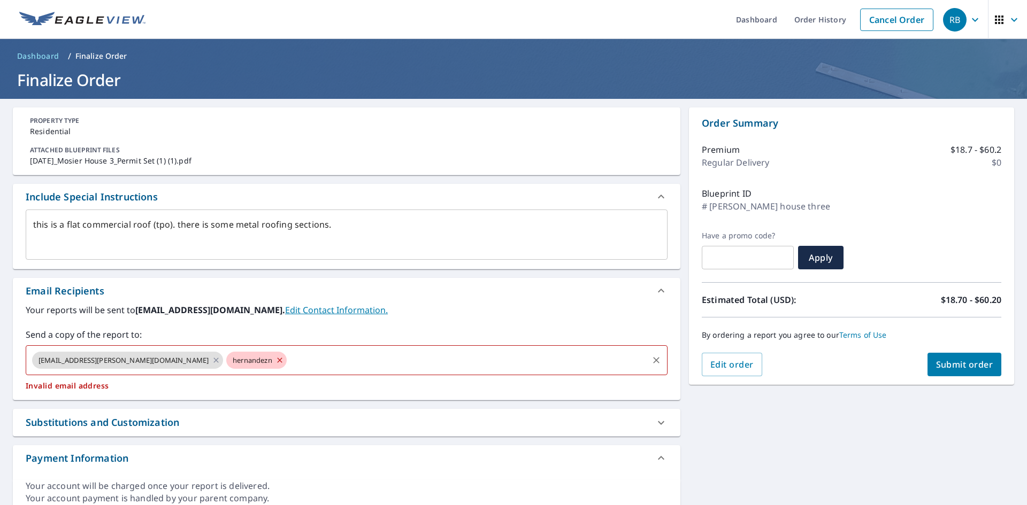
click at [275, 362] on icon at bounding box center [279, 361] width 9 height 12
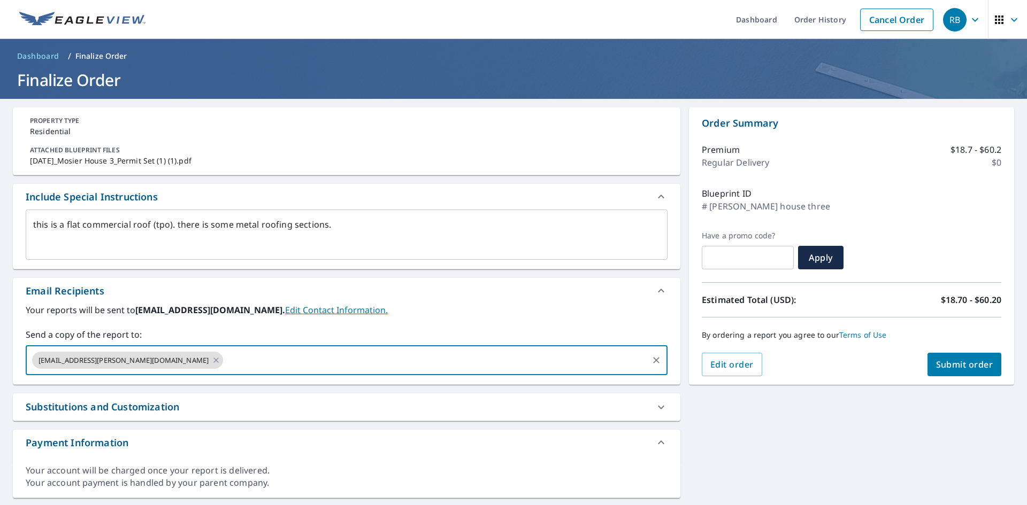
click at [248, 360] on input "text" at bounding box center [436, 360] width 422 height 20
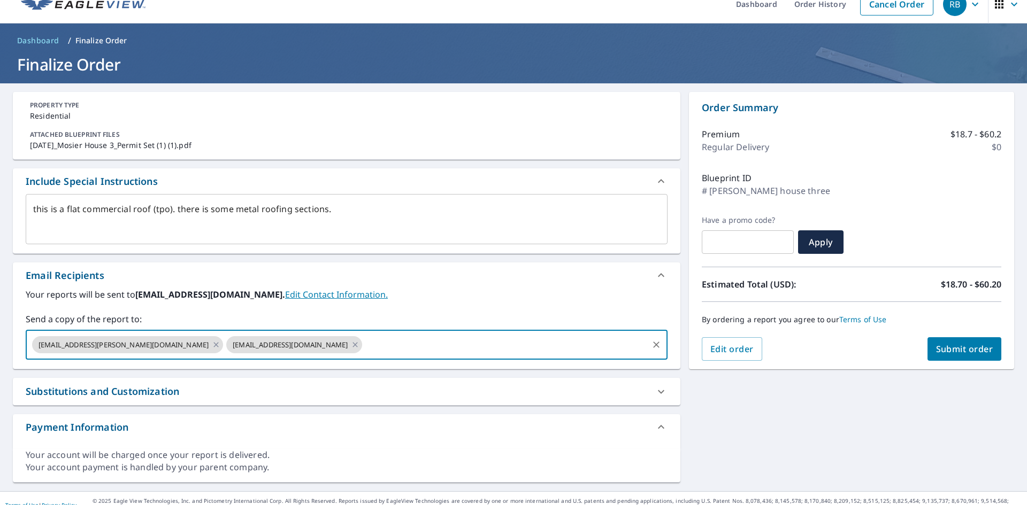
scroll to position [29, 0]
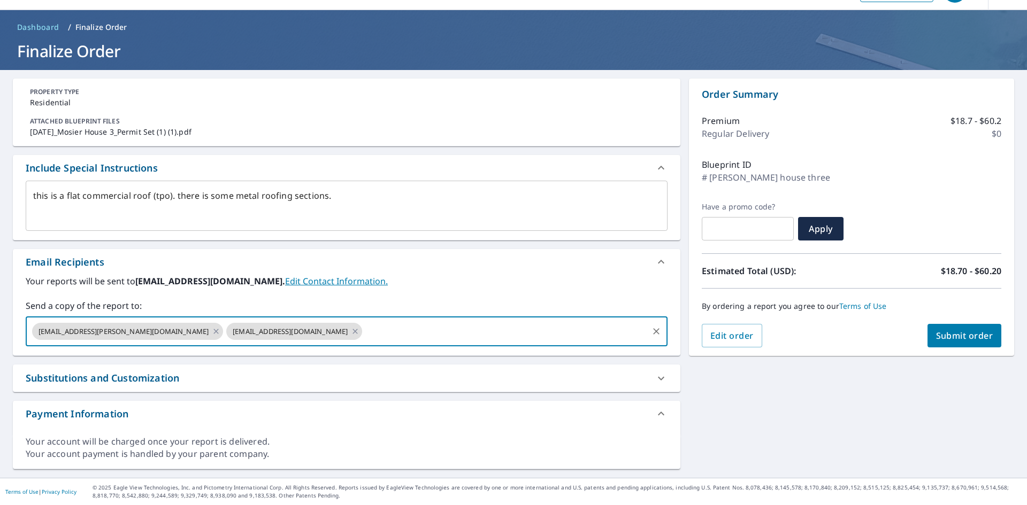
click at [945, 328] on button "Submit order" at bounding box center [964, 336] width 74 height 24
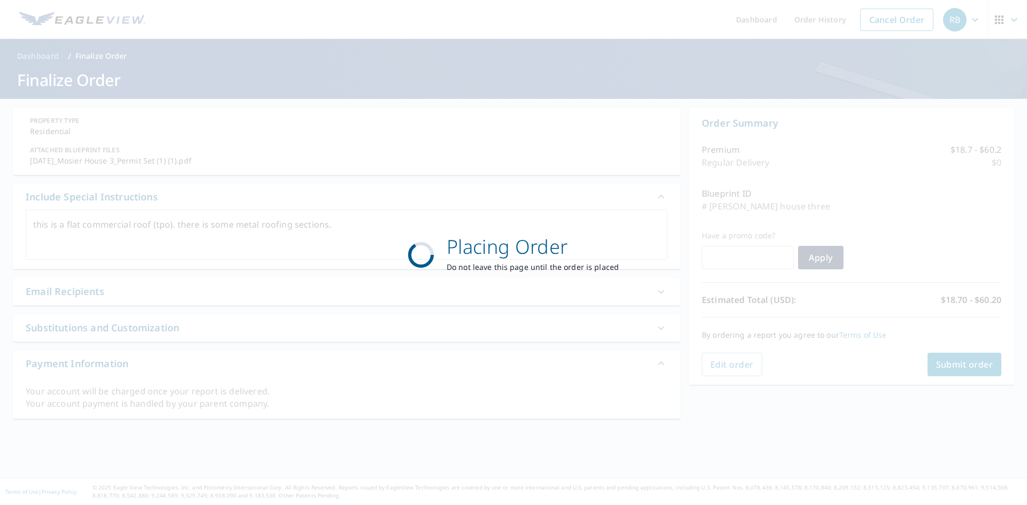
scroll to position [0, 0]
